Goal: Communication & Community: Answer question/provide support

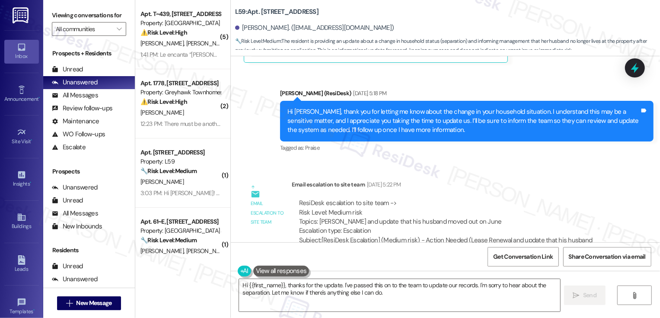
scroll to position [8636, 0]
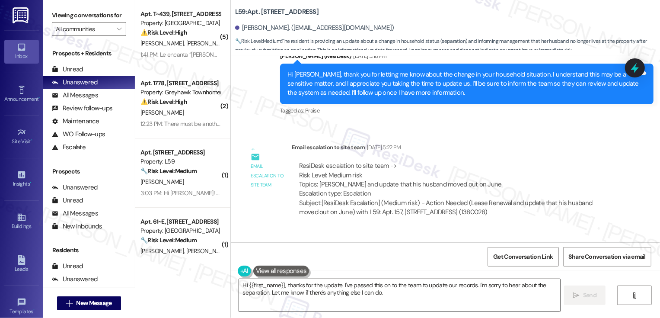
click at [322, 295] on textarea "Hi {{first_name}}, thanks for the update. I've passed this on to the team to up…" at bounding box center [399, 295] width 321 height 32
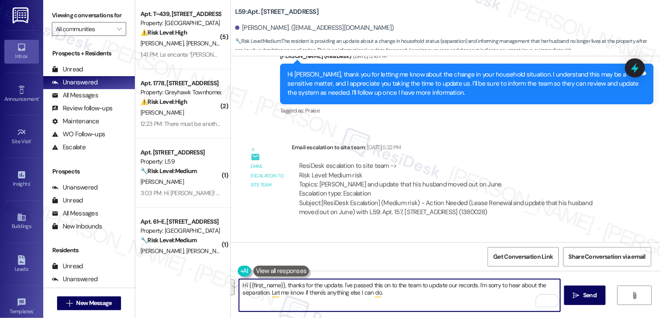
drag, startPoint x: 282, startPoint y: 284, endPoint x: 445, endPoint y: 303, distance: 163.5
click at [445, 303] on textarea "Hi {{first_name}}, thanks for the update. I've passed this on to the team to up…" at bounding box center [399, 295] width 321 height 32
paste textarea "https://www.theresidesk.com/text/insights-conversations/1380028/escalation-help…"
click at [505, 288] on textarea "Hi {{first_name}}, I hope you're having a great day. I just wanted to update yo…" at bounding box center [399, 295] width 321 height 32
paste textarea "can only remove Jared form the lease if they are both able to sign him off the …"
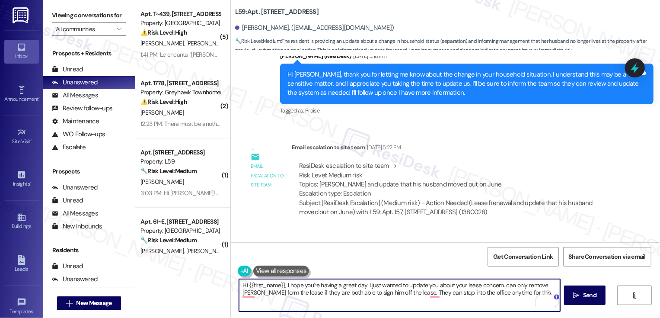
click at [500, 286] on textarea "Hi {{first_name}}, I hope you're having a great day. I just wanted to update yo…" at bounding box center [399, 295] width 321 height 32
click at [440, 286] on textarea "Hi {{first_name}}, I hope you're having a great day. I just wanted to update yo…" at bounding box center [399, 295] width 321 height 32
click at [498, 287] on textarea "Hi {{first_name}}, I hope you're having a great day. I just wanted to update yo…" at bounding box center [399, 295] width 321 height 32
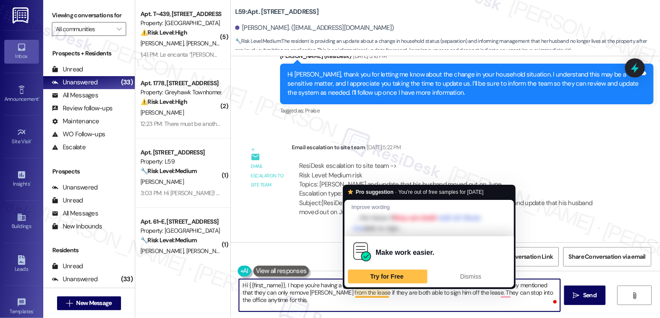
click at [357, 294] on textarea "Hi {{first_name}}, I hope you're having a great day. I just wanted to update yo…" at bounding box center [399, 295] width 321 height 32
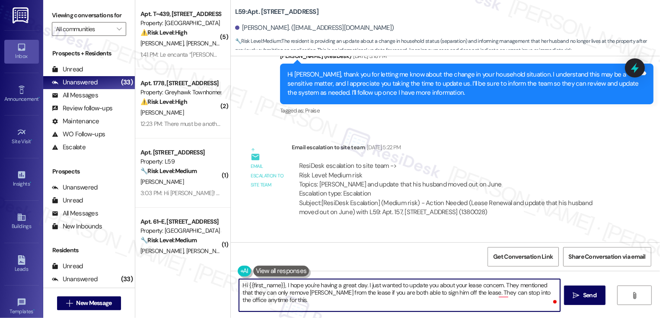
click at [417, 293] on textarea "Hi {{first_name}}, I hope you're having a great day. I just wanted to update yo…" at bounding box center [399, 295] width 321 height 32
click at [461, 293] on textarea "Hi {{first_name}}, I hope you're having a great day. I just wanted to update yo…" at bounding box center [399, 295] width 321 height 32
click at [490, 294] on textarea "Hi {{first_name}}, I hope you're having a great day. I just wanted to update yo…" at bounding box center [399, 295] width 321 height 32
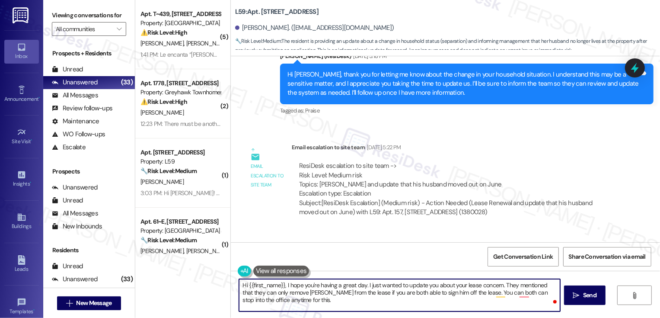
click at [490, 294] on textarea "Hi {{first_name}}, I hope you're having a great day. I just wanted to update yo…" at bounding box center [399, 295] width 321 height 32
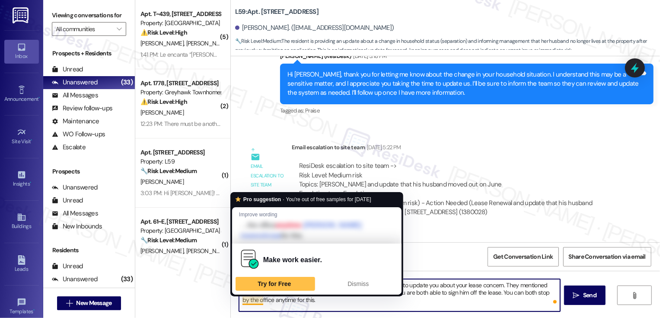
click at [249, 300] on textarea "Hi {{first_name}}, I hope you're having a great day. I just wanted to update yo…" at bounding box center [399, 295] width 321 height 32
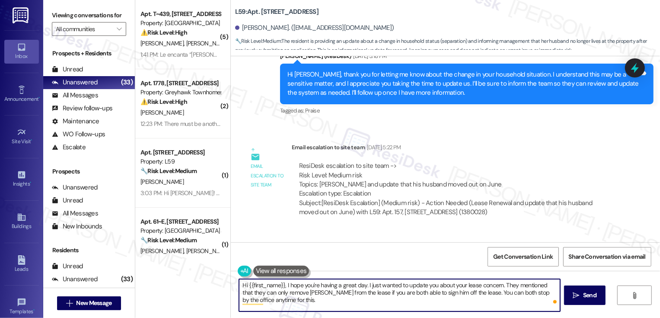
click at [504, 284] on textarea "Hi {{first_name}}, I hope you're having a great day. I just wanted to update yo…" at bounding box center [399, 295] width 321 height 32
click at [469, 293] on textarea "Hi {{first_name}}, I hope you're having a great day. I just wanted to update yo…" at bounding box center [399, 295] width 321 height 32
click at [494, 293] on textarea "Hi {{first_name}}, I hope you're having a great day. I just wanted to update yo…" at bounding box center [399, 295] width 321 height 32
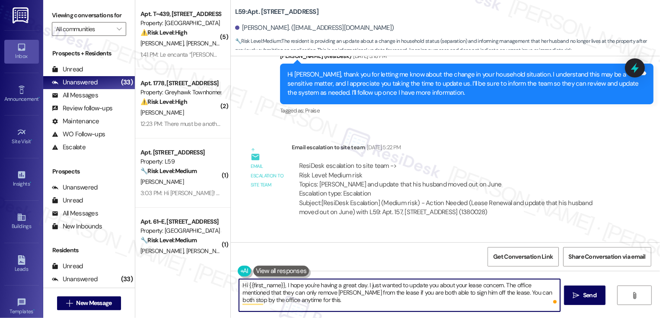
click at [310, 304] on textarea "Hi {{first_name}}, I hope you're having a great day. I just wanted to update yo…" at bounding box center [399, 295] width 321 height 32
click at [316, 290] on textarea "Hi {{first_name}}, I hope you're having a great day. I just wanted to update yo…" at bounding box center [399, 295] width 321 height 32
drag, startPoint x: 362, startPoint y: 285, endPoint x: 373, endPoint y: 336, distance: 51.8
click at [373, 317] on html "Inbox Go to Inbox Announcement • Send A Text Announcement Site Visit • Go to Si…" at bounding box center [330, 159] width 660 height 318
paste textarea "I just wanted to follow up regarding your lease concern. The office shared that…"
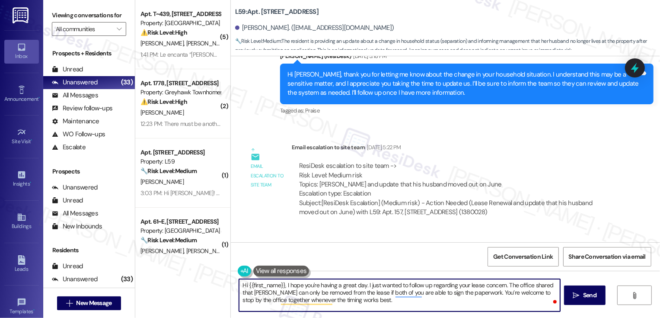
click at [362, 302] on textarea "Hi {{first_name}}, I hope you're having a great day. I just wanted to follow up…" at bounding box center [399, 295] width 321 height 32
click at [408, 299] on textarea "Hi {{first_name}}, I hope you're having a great day. I just wanted to follow up…" at bounding box center [399, 295] width 321 height 32
click at [261, 302] on textarea "Hi {{first_name}}, I hope you're having a great day. I just wanted to follow up…" at bounding box center [399, 295] width 321 height 32
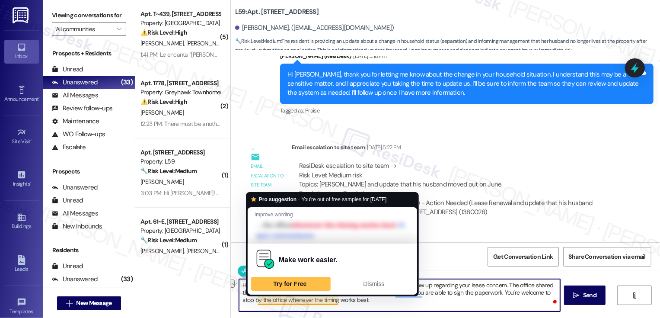
drag, startPoint x: 255, startPoint y: 301, endPoint x: 358, endPoint y: 303, distance: 102.9
click at [358, 303] on textarea "Hi {{first_name}}, I hope you're having a great day. I just wanted to follow up…" at bounding box center [399, 295] width 321 height 32
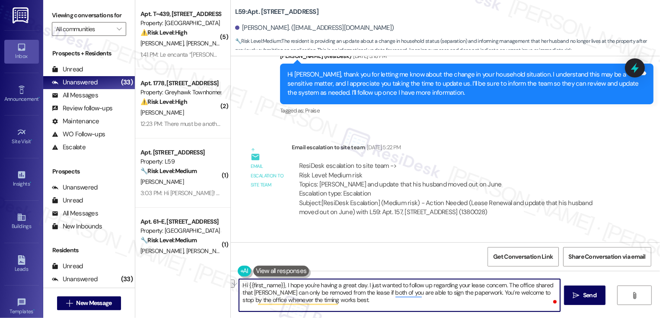
type textarea "Hi {{first_name}}, I hope you're having a great day. I just wanted to follow up…"
click at [262, 298] on textarea "Hi {{first_name}}, I hope you're having a great day. I just wanted to follow up…" at bounding box center [399, 295] width 321 height 32
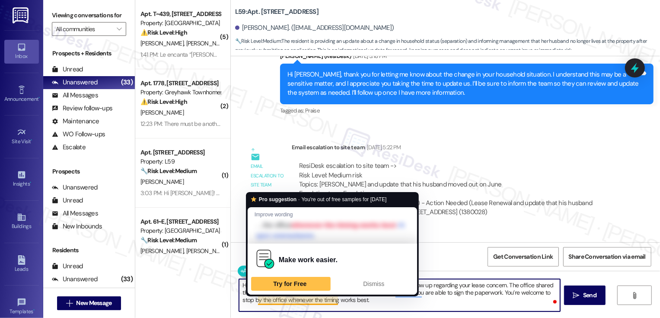
click at [345, 302] on textarea "Hi {{first_name}}, I hope you're having a great day. I just wanted to follow up…" at bounding box center [399, 295] width 321 height 32
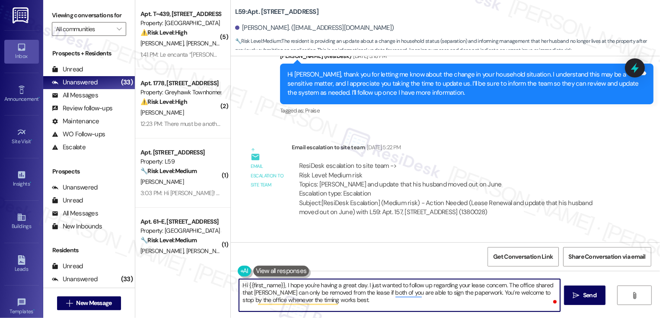
click at [364, 302] on textarea "Hi {{first_name}}, I hope you're having a great day. I just wanted to follow up…" at bounding box center [399, 295] width 321 height 32
click at [579, 298] on span " Send" at bounding box center [584, 294] width 27 height 9
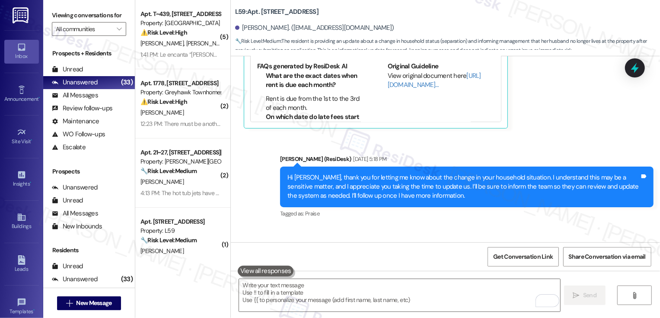
scroll to position [8715, 0]
